Goal: Find specific page/section: Find specific page/section

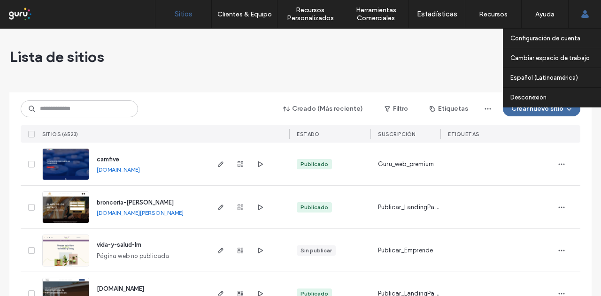
click at [580, 17] on div "Configuración de cuenta Cambiar espacio de trabajo [DOMAIN_NAME] [DOMAIN_NAME] …" at bounding box center [584, 14] width 33 height 28
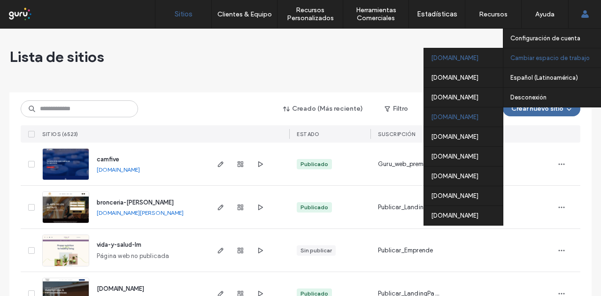
click at [469, 121] on div "[DOMAIN_NAME]" at bounding box center [463, 117] width 79 height 20
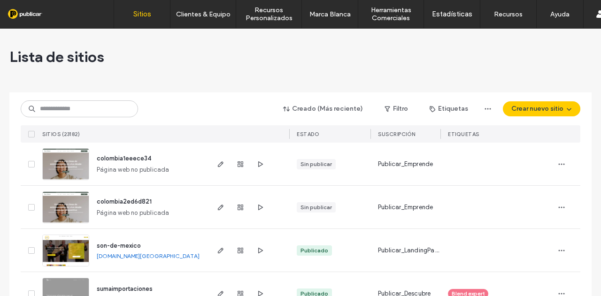
click at [103, 102] on div "Creado (Más reciente) Filtro Etiquetas Crear nuevo sitio SITIOS (23182) ESTADO …" at bounding box center [301, 118] width 560 height 50
click at [106, 103] on input at bounding box center [79, 108] width 117 height 17
paste input "**********"
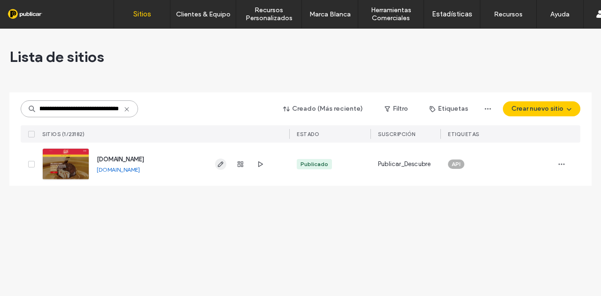
type input "**********"
click at [224, 166] on icon "button" at bounding box center [221, 165] width 8 height 8
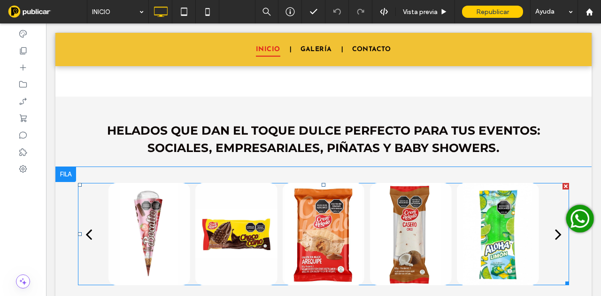
scroll to position [610, 0]
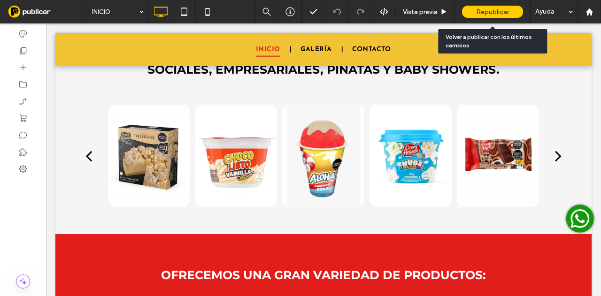
click at [518, 14] on div "Republicar" at bounding box center [492, 12] width 61 height 12
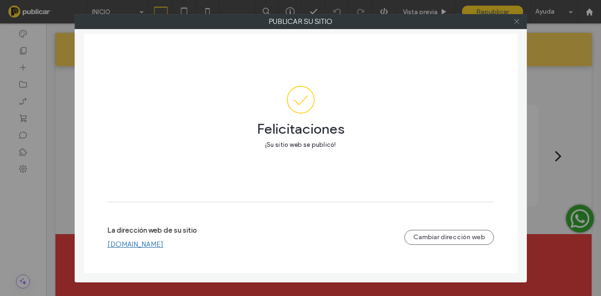
click at [517, 23] on icon at bounding box center [516, 21] width 7 height 7
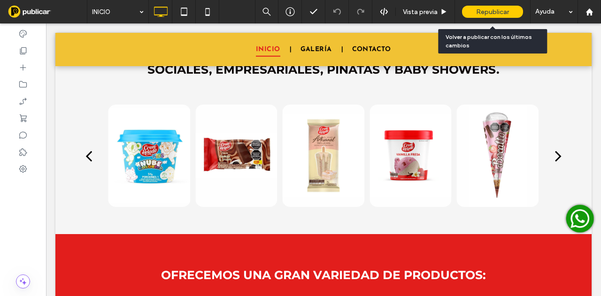
click at [509, 11] on span "Republicar" at bounding box center [492, 12] width 33 height 8
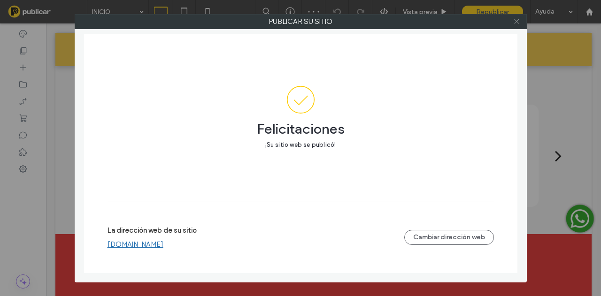
click at [514, 23] on icon at bounding box center [516, 21] width 7 height 7
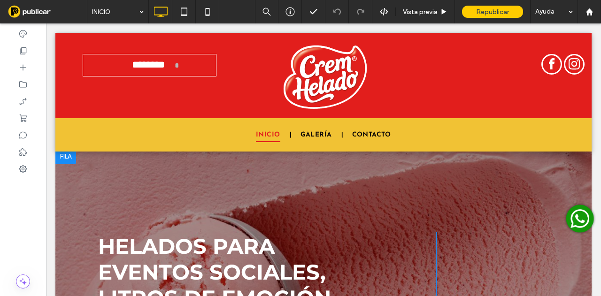
scroll to position [0, 0]
